Goal: Information Seeking & Learning: Learn about a topic

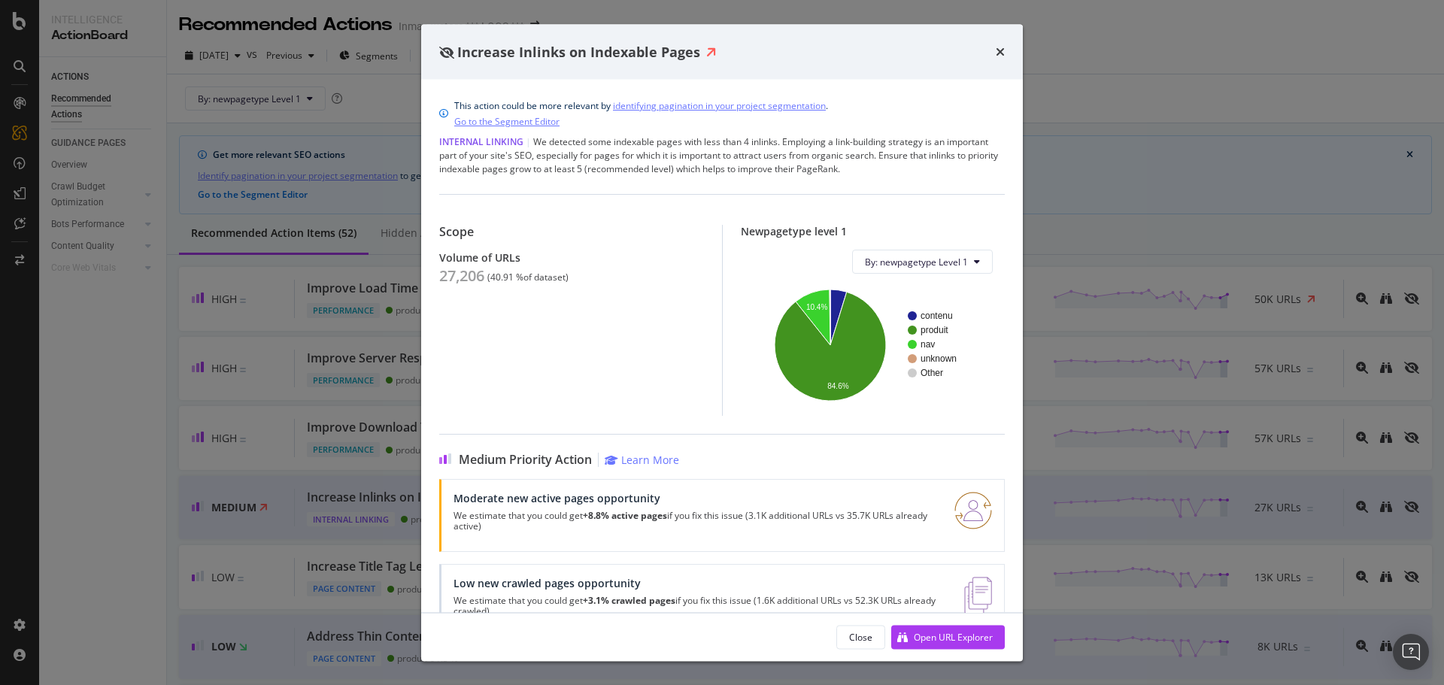
drag, startPoint x: 1125, startPoint y: 119, endPoint x: 994, endPoint y: 2, distance: 175.2
click at [1125, 119] on div "Increase Inlinks on Indexable Pages This action could be more relevant by ident…" at bounding box center [722, 342] width 1444 height 685
